Goal: Answer question/provide support

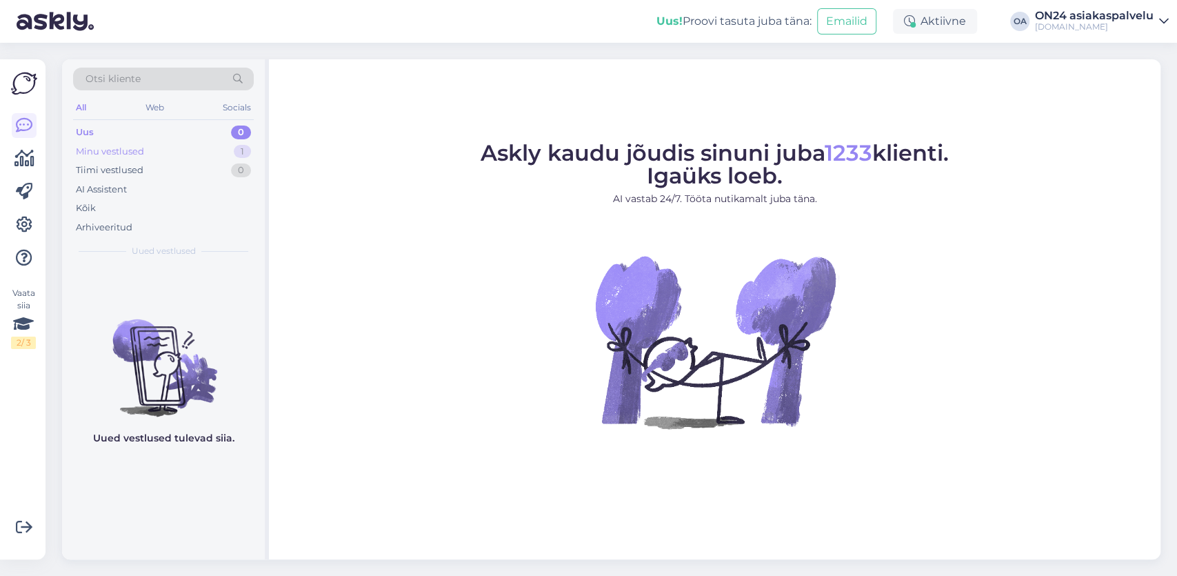
click at [134, 157] on div "Minu vestlused 1" at bounding box center [163, 151] width 181 height 19
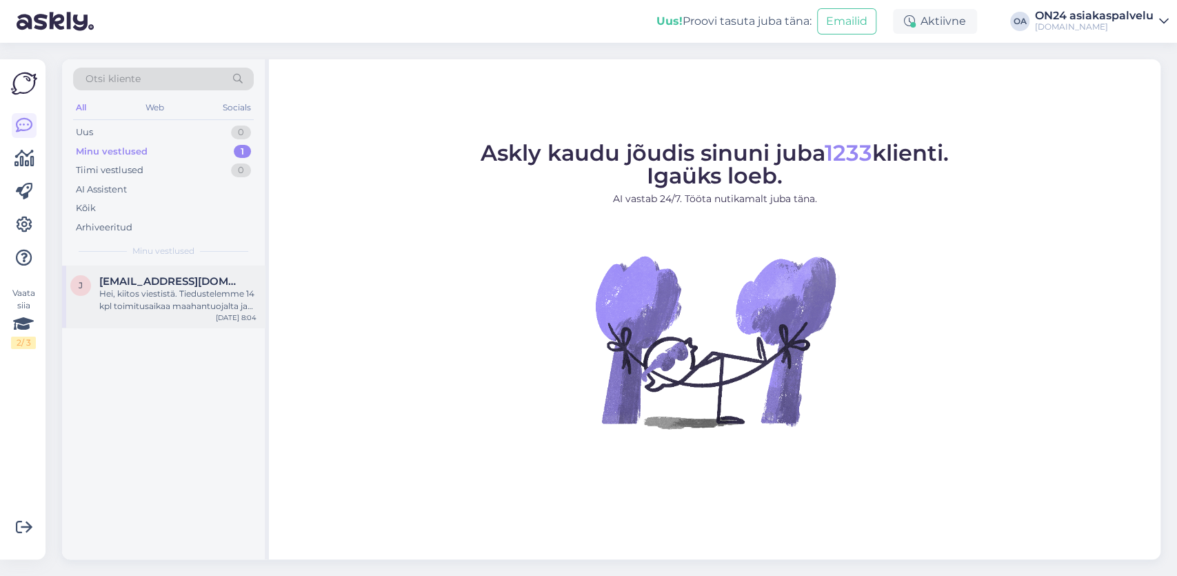
click at [139, 296] on div "Hei, kiitos viestistä. Tiedustelemme 14 kpl toimitusaikaa maahantuojalta ja vas…" at bounding box center [177, 300] width 157 height 25
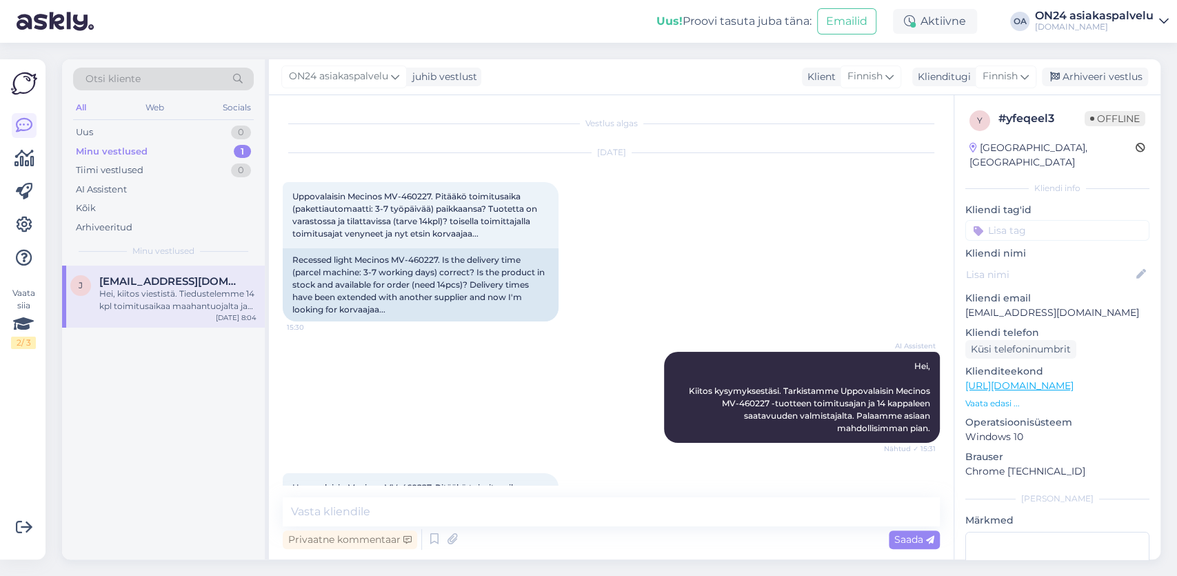
scroll to position [582, 0]
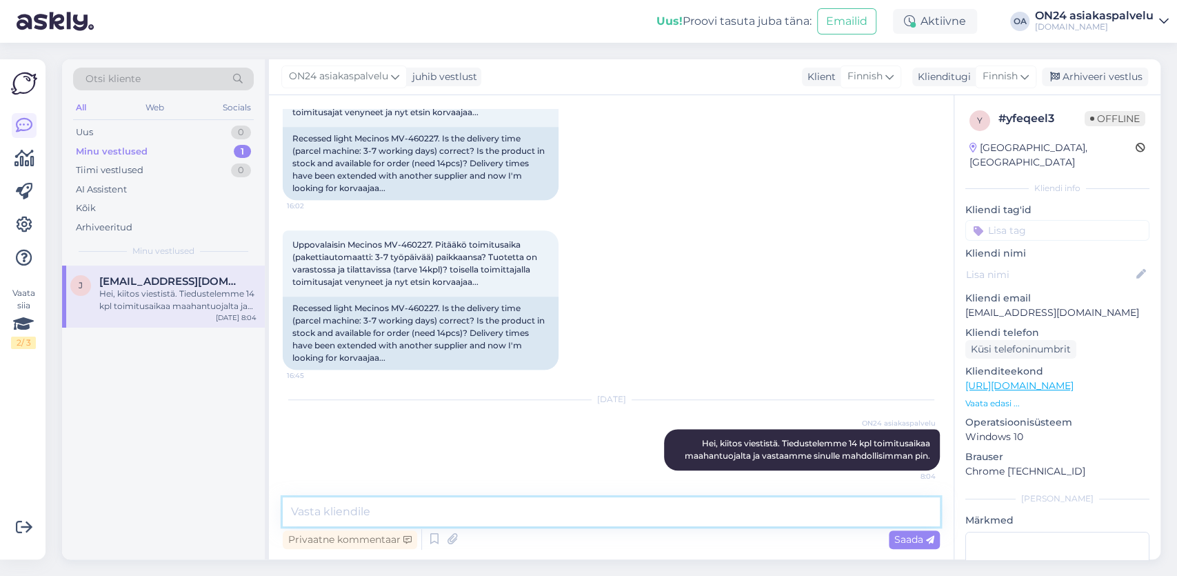
click at [324, 516] on textarea at bounding box center [611, 511] width 657 height 29
drag, startPoint x: 405, startPoint y: 247, endPoint x: 432, endPoint y: 239, distance: 28.6
click at [432, 239] on div "Uppovalaisin Mecinos MV-460227. Pitääkö toimitusaika (pakettiautomaatti: 3-7 ty…" at bounding box center [421, 263] width 276 height 66
copy span "460227"
click at [346, 517] on textarea "Hei," at bounding box center [611, 511] width 657 height 29
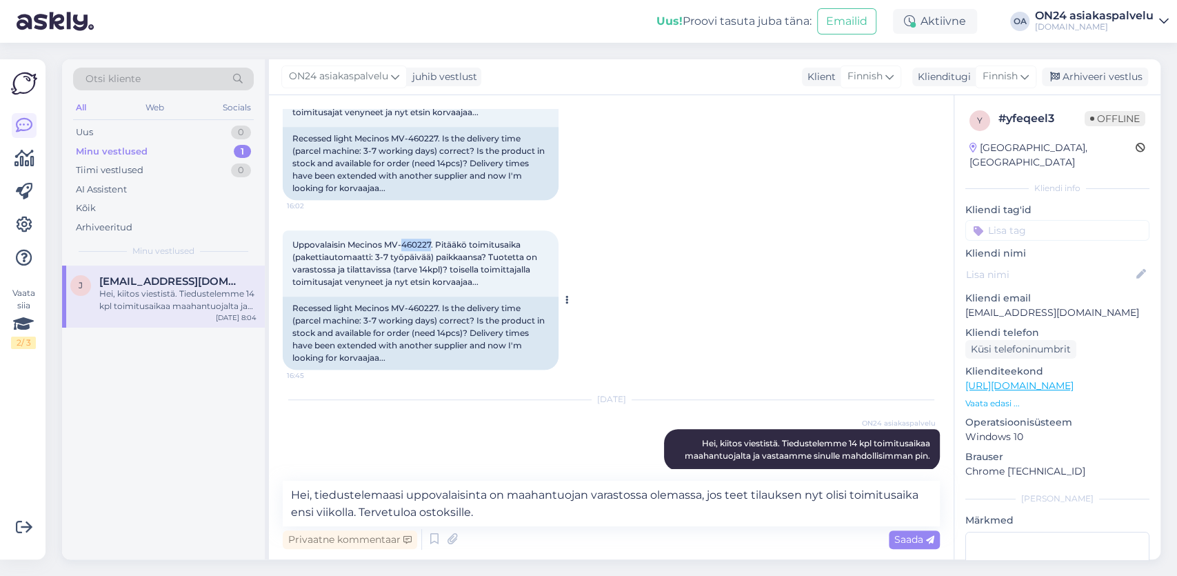
drag, startPoint x: 404, startPoint y: 245, endPoint x: 436, endPoint y: 243, distance: 31.8
click at [434, 243] on span "Uppovalaisin Mecinos MV-460227. Pitääkö toimitusaika (pakettiautomaatti: 3-7 ty…" at bounding box center [415, 263] width 247 height 48
copy span "460227."
drag, startPoint x: 804, startPoint y: 497, endPoint x: 703, endPoint y: 541, distance: 110.9
click at [703, 526] on textarea "Hei, tiedustelemaasi uppovalaisinta on maahantuojan varastossa olemassa, jos te…" at bounding box center [611, 504] width 657 height 46
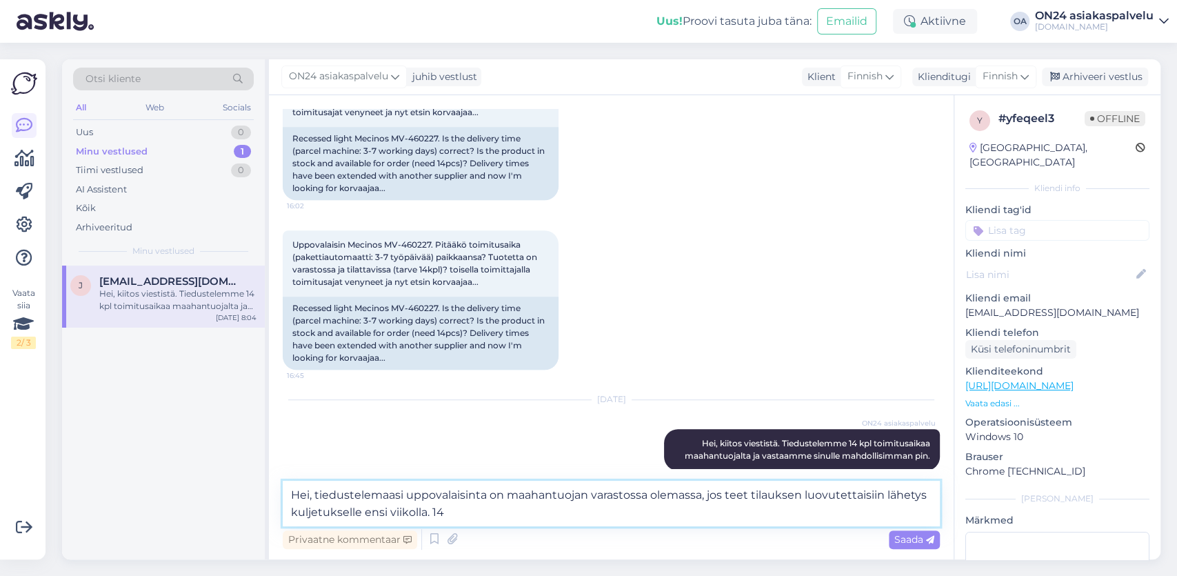
type textarea "Hei, tiedustelemaasi uppovalaisinta on maahantuojan varastossa olemassa, jos te…"
drag, startPoint x: 525, startPoint y: 501, endPoint x: 510, endPoint y: 516, distance: 21.0
click at [511, 515] on textarea "Hei, tiedustelemaasi uppovalaisinta on maahantuojan varastossa olemassa, jos te…" at bounding box center [611, 504] width 657 height 46
drag, startPoint x: 470, startPoint y: 513, endPoint x: 173, endPoint y: 530, distance: 297.8
click at [283, 486] on textarea "Hei, tiedustelemaasi uppovalaisinta on maahantuojan varastossa olemassa, jos te…" at bounding box center [611, 504] width 657 height 46
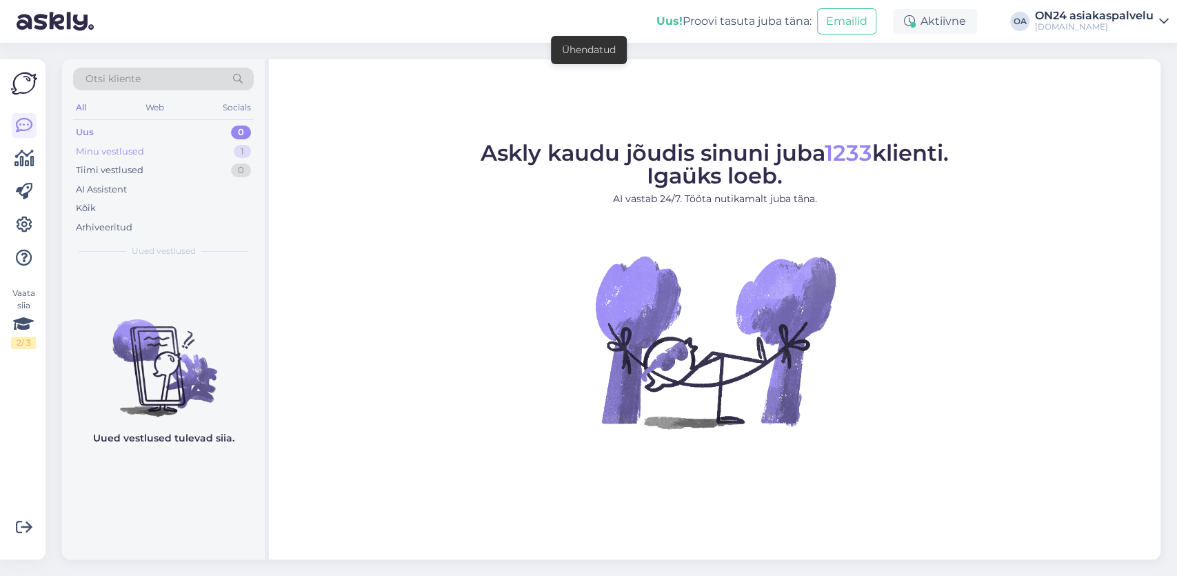
click at [135, 155] on div "Minu vestlused" at bounding box center [110, 152] width 68 height 14
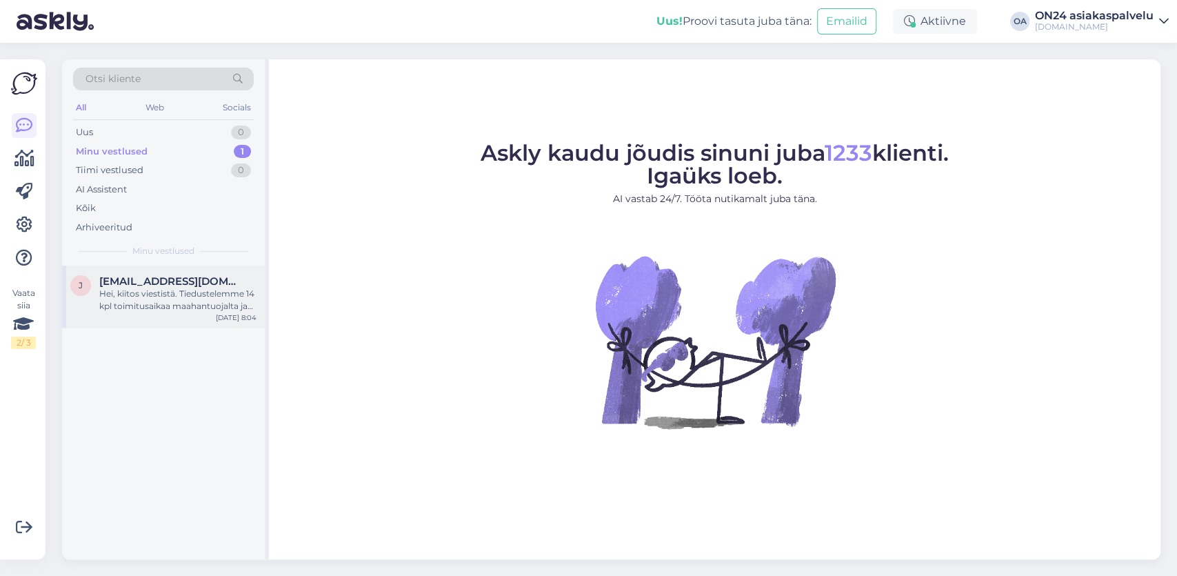
click at [148, 285] on span "[EMAIL_ADDRESS][DOMAIN_NAME]" at bounding box center [170, 281] width 143 height 12
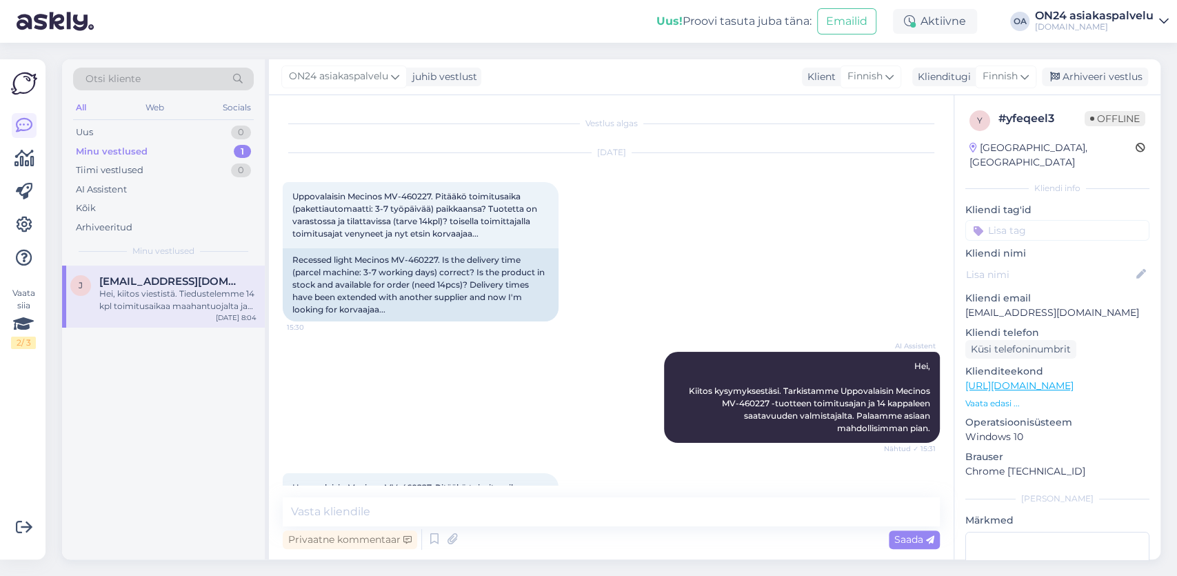
scroll to position [582, 0]
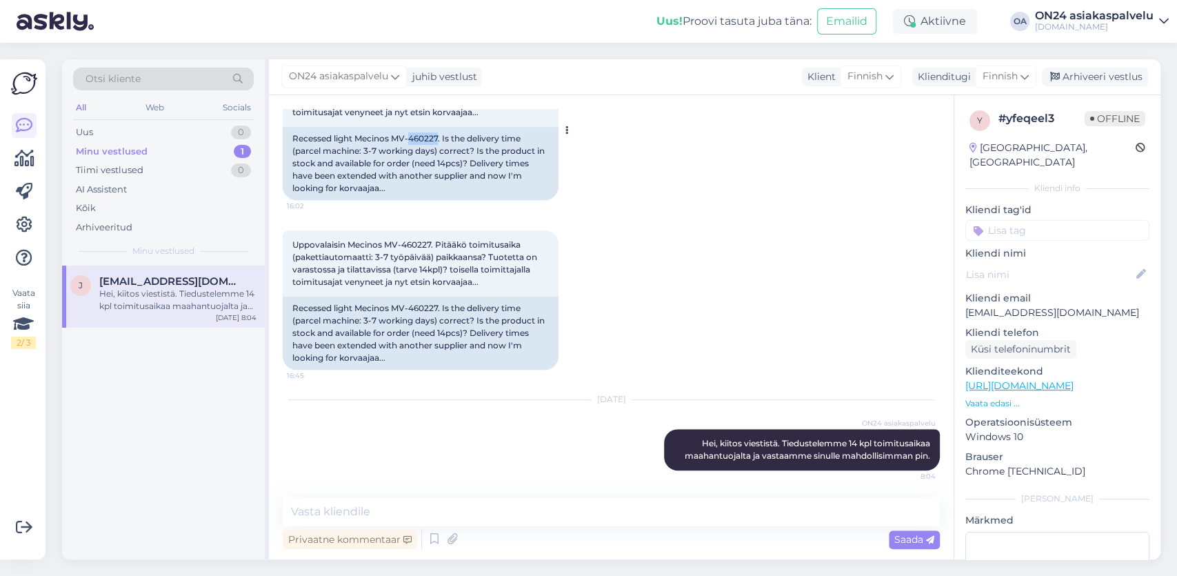
drag, startPoint x: 440, startPoint y: 135, endPoint x: 410, endPoint y: 137, distance: 29.8
click at [410, 137] on div "Recessed light Mecinos MV-460227. Is the delivery time (parcel machine: 3-7 wor…" at bounding box center [421, 163] width 276 height 73
copy div "460227"
click at [365, 514] on textarea at bounding box center [611, 511] width 657 height 29
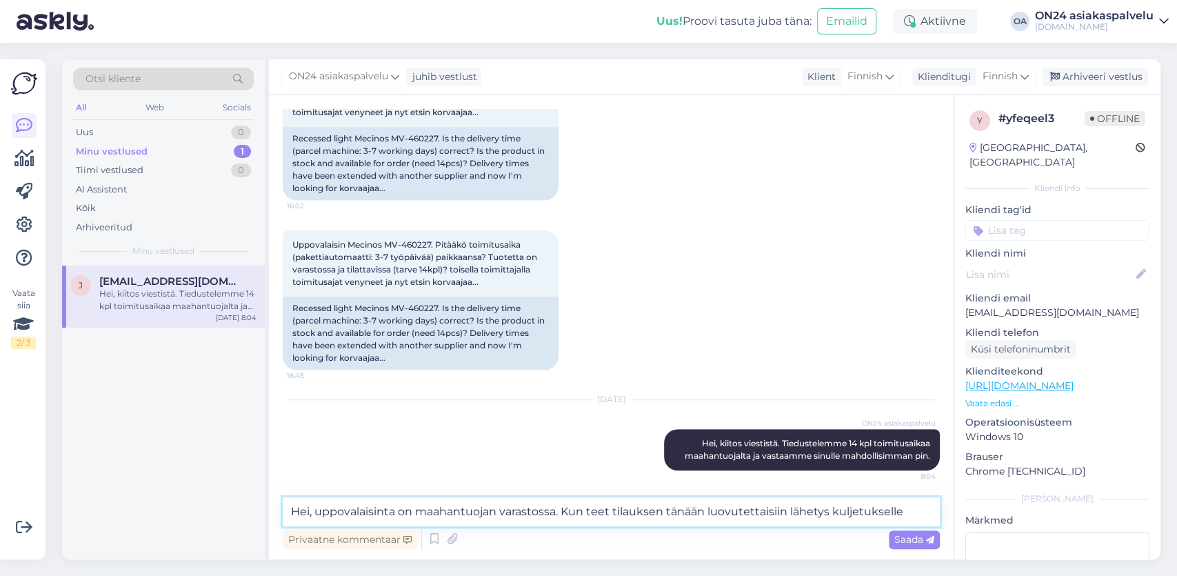
paste textarea "[URL][DOMAIN_NAME]"
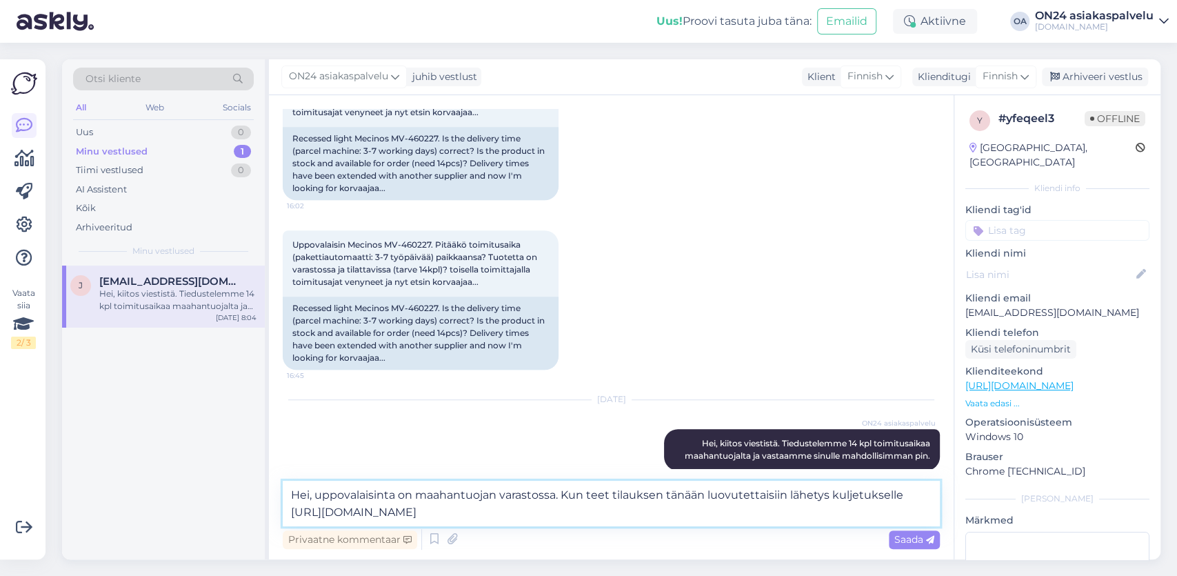
click at [915, 501] on textarea "Hei, uppovalaisinta on maahantuojan varastossa. Kun teet tilauksen tänään luovu…" at bounding box center [611, 504] width 657 height 46
click at [588, 510] on textarea "Hei, uppovalaisinta on maahantuojan varastossa. Kun teet tilauksen tänään luovu…" at bounding box center [611, 504] width 657 height 46
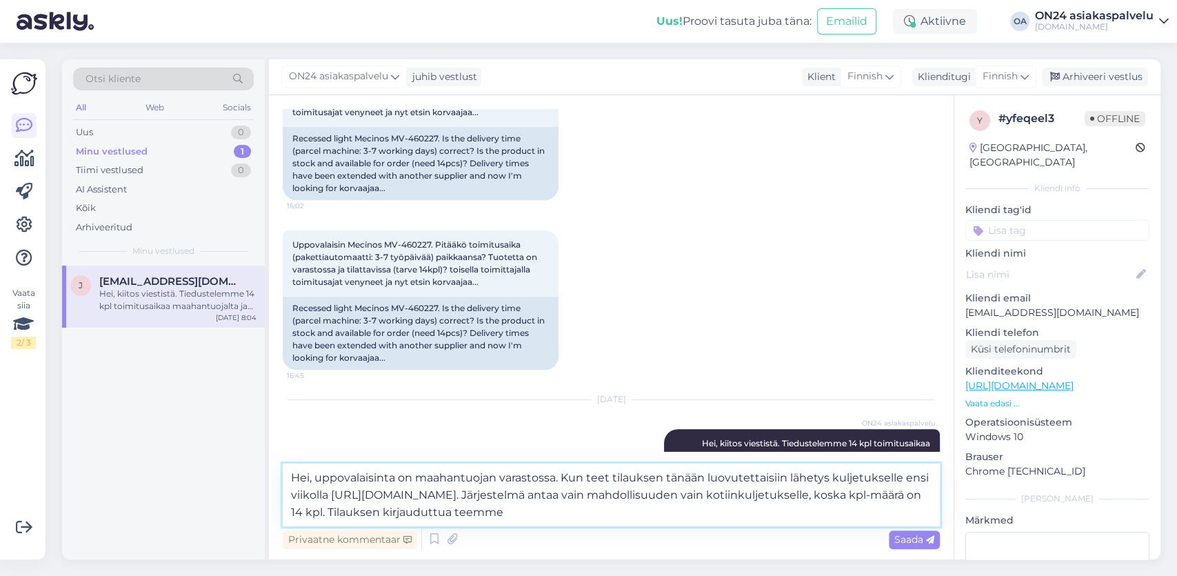
click at [381, 512] on textarea "Hei, uppovalaisinta on maahantuojan varastossa. Kun teet tilauksen tänään luovu…" at bounding box center [611, 495] width 657 height 63
click at [572, 512] on textarea "Hei, uppovalaisinta on maahantuojan varastossa. Kun teet tilauksen tänään luovu…" at bounding box center [611, 495] width 657 height 63
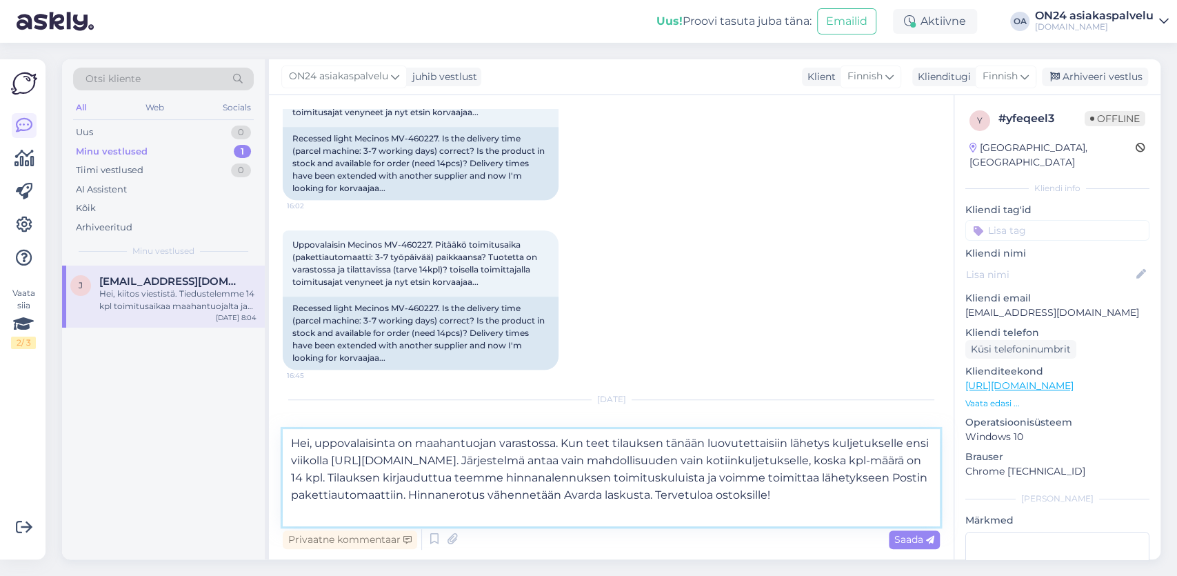
paste textarea "[URL][DOMAIN_NAME]"
type textarea "Hei, uppovalaisinta on maahantuojan varastossa. Kun teet tilauksen tänään luovu…"
click at [925, 544] on span "Saada" at bounding box center [915, 539] width 40 height 12
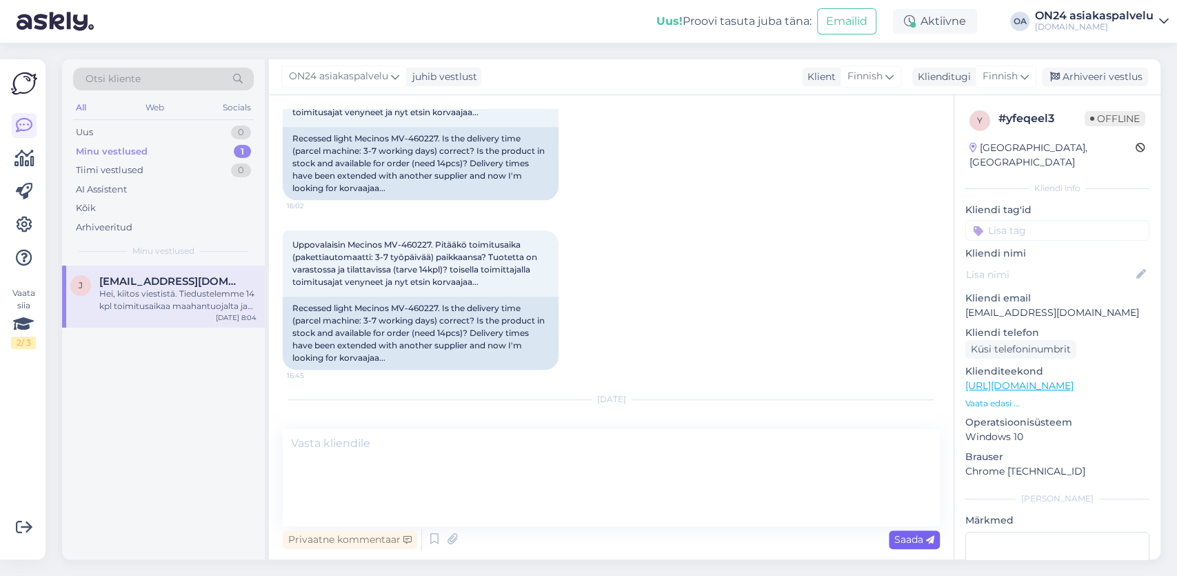
scroll to position [741, 0]
